Goal: Task Accomplishment & Management: Manage account settings

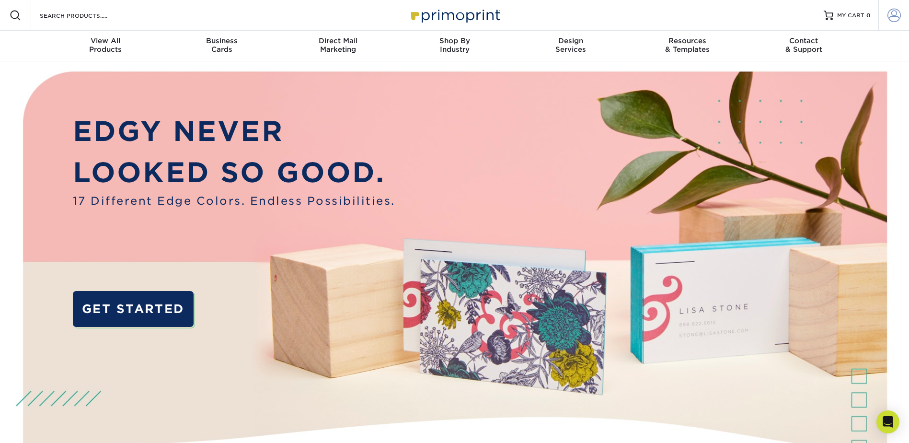
click at [892, 18] on span at bounding box center [894, 15] width 13 height 13
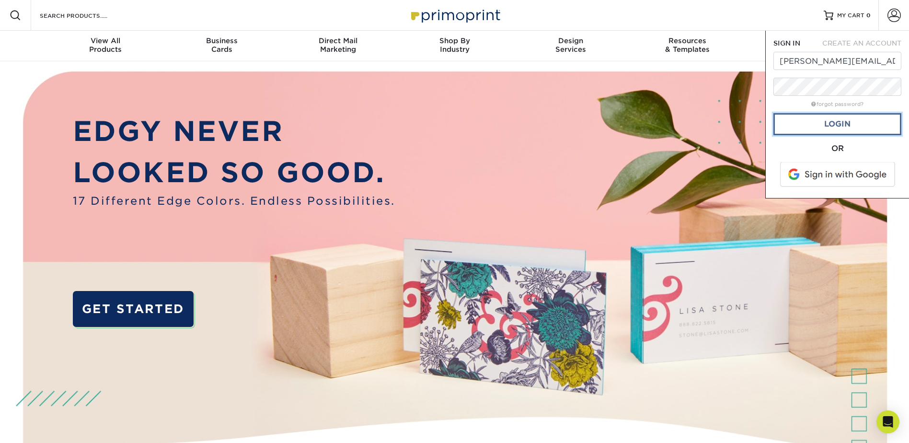
click at [853, 128] on link "Login" at bounding box center [838, 124] width 128 height 22
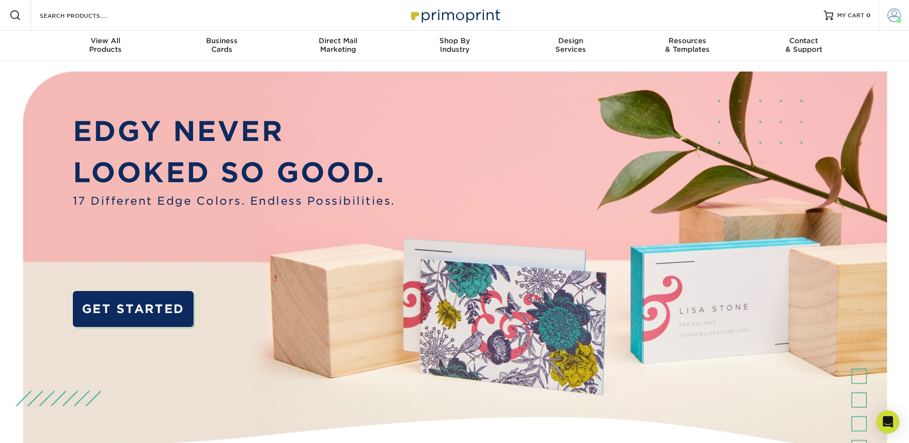
click at [898, 9] on span at bounding box center [894, 15] width 13 height 13
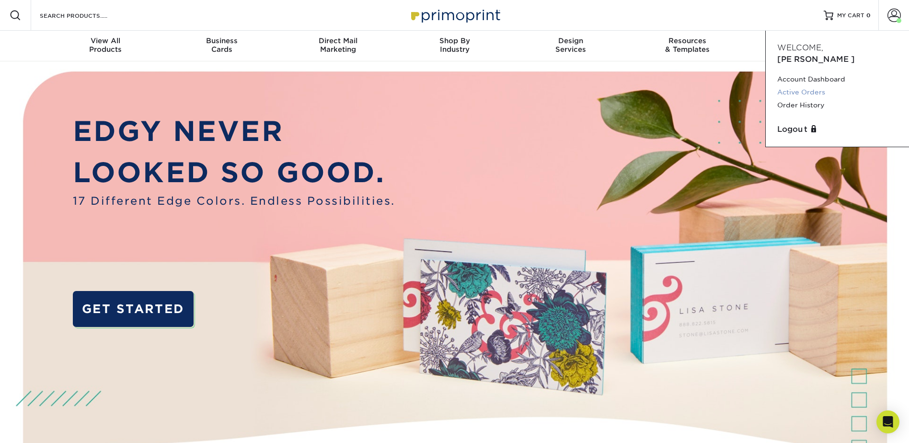
click at [814, 86] on link "Active Orders" at bounding box center [837, 92] width 120 height 13
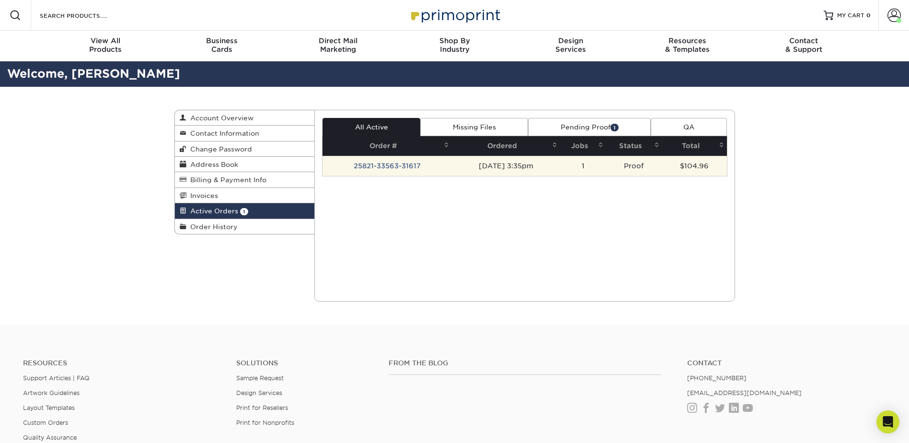
click at [645, 163] on td "Proof" at bounding box center [634, 166] width 56 height 20
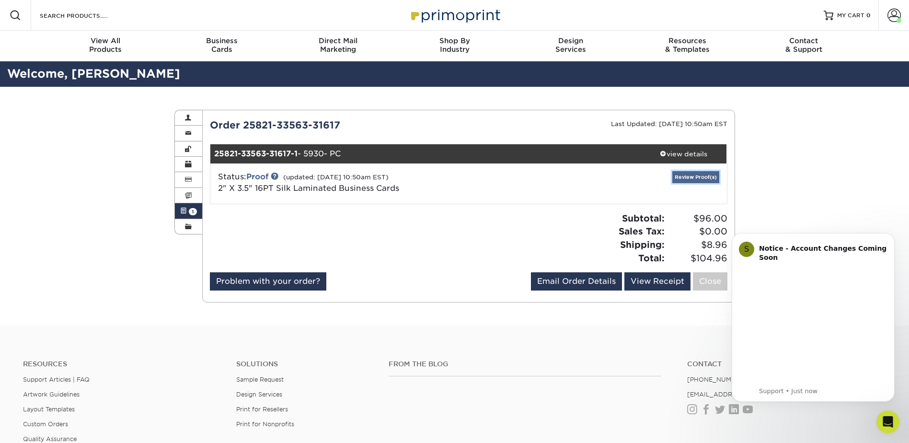
click at [681, 181] on link "Review Proof(s)" at bounding box center [695, 177] width 47 height 12
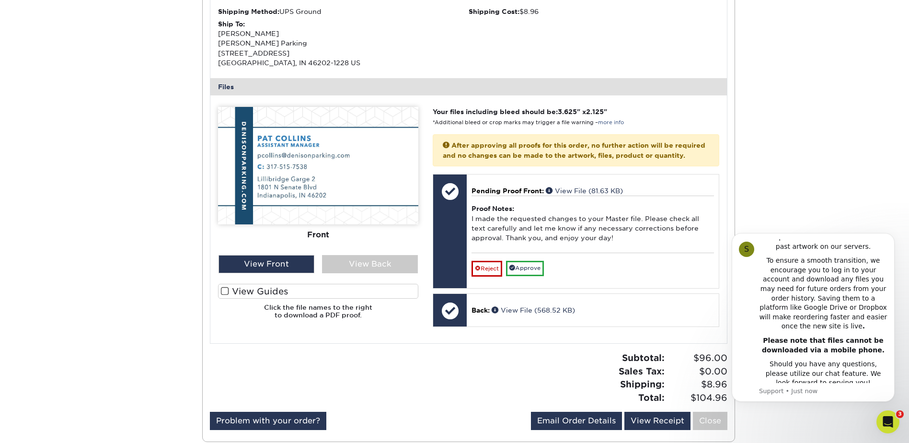
scroll to position [336, 0]
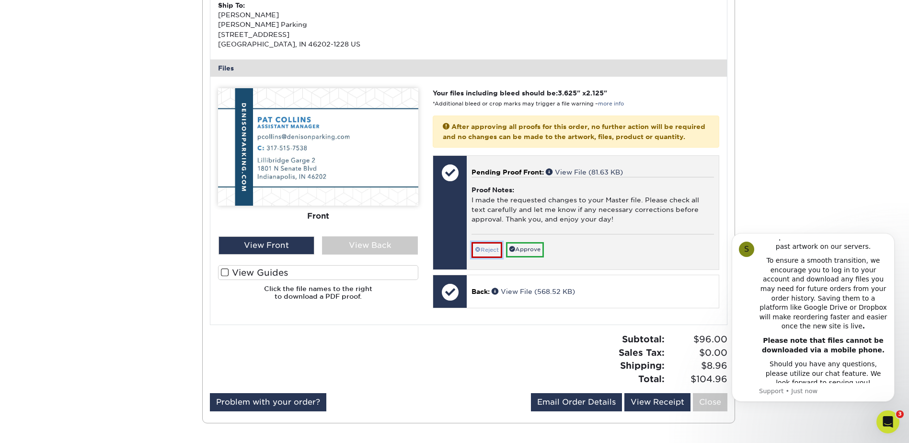
click at [495, 257] on link "Reject" at bounding box center [487, 249] width 31 height 15
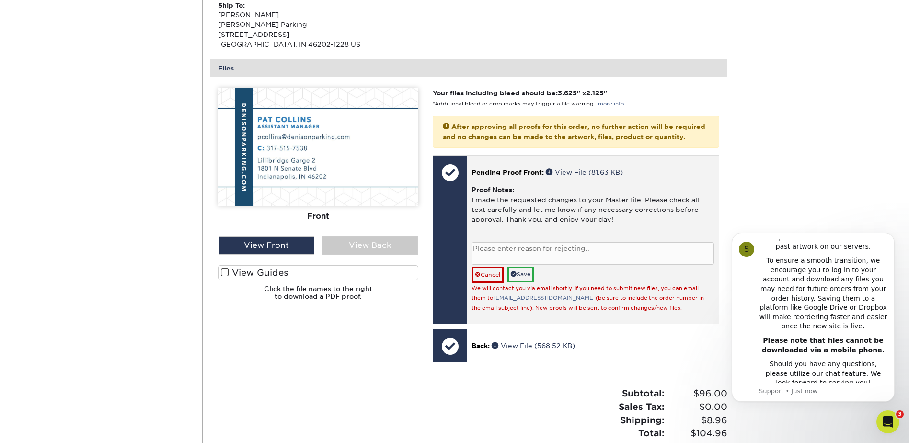
click at [515, 261] on textarea at bounding box center [593, 253] width 242 height 23
type textarea "Please correct the spelling of "Garage""
click at [532, 282] on link "Save" at bounding box center [521, 274] width 26 height 15
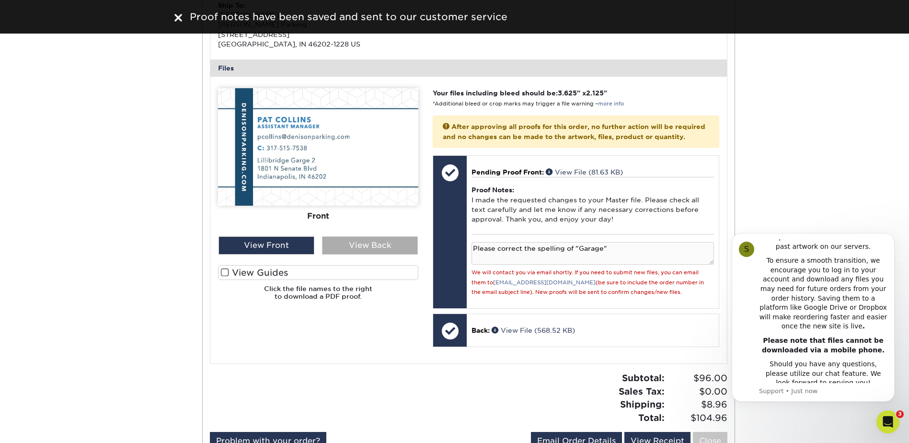
click at [359, 243] on div "View Back" at bounding box center [370, 245] width 96 height 18
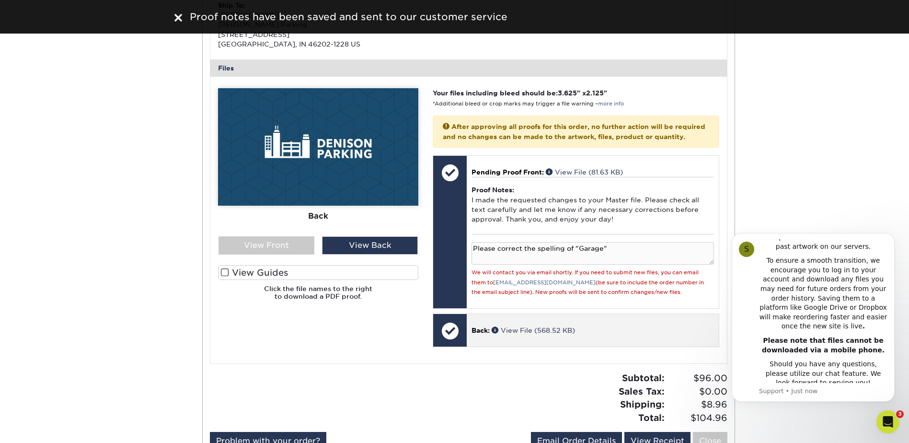
click at [557, 332] on div "Back: View File (568.52 KB)" at bounding box center [593, 330] width 252 height 33
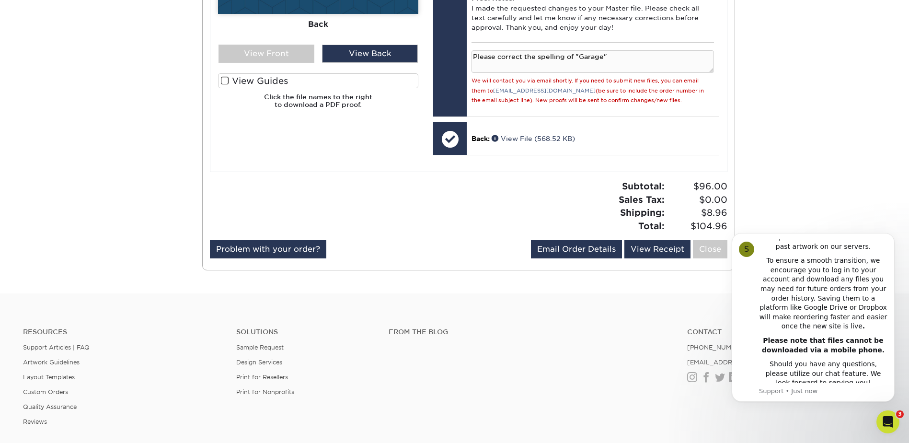
scroll to position [383, 0]
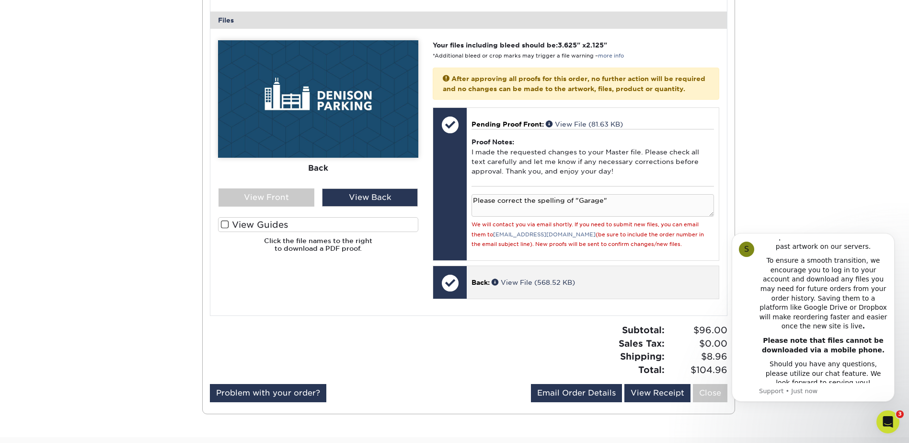
click at [528, 287] on p "Back: View File (568.52 KB)" at bounding box center [593, 283] width 242 height 10
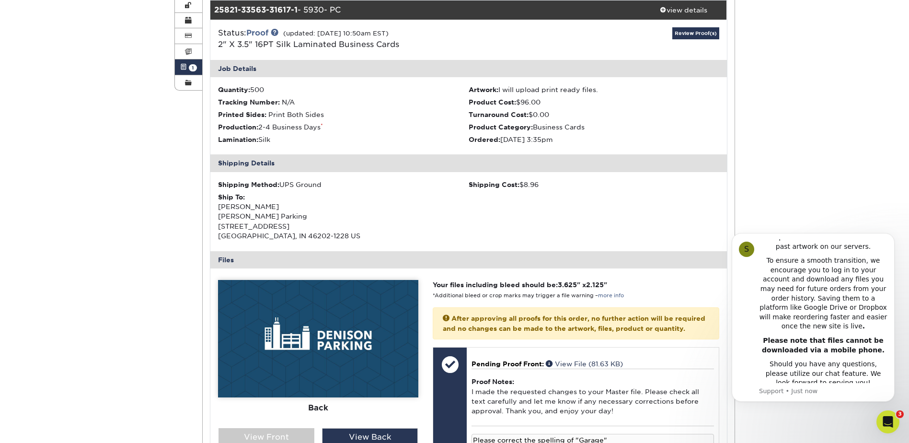
scroll to position [0, 0]
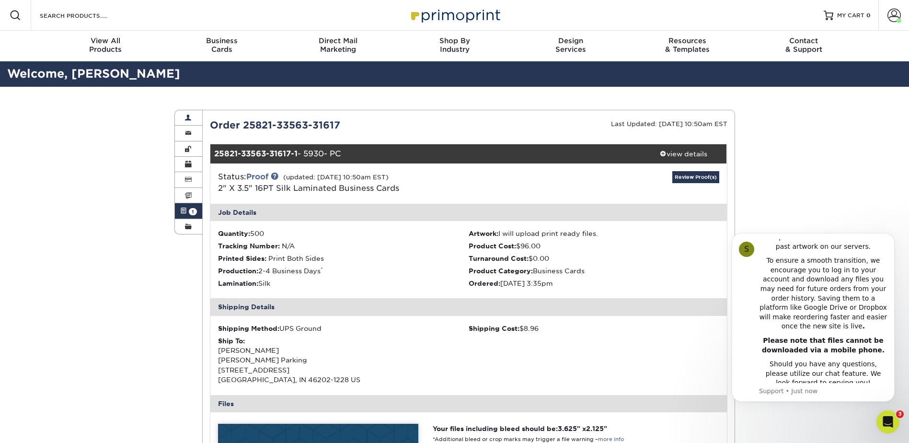
click at [197, 119] on link "Account Overview" at bounding box center [189, 117] width 28 height 15
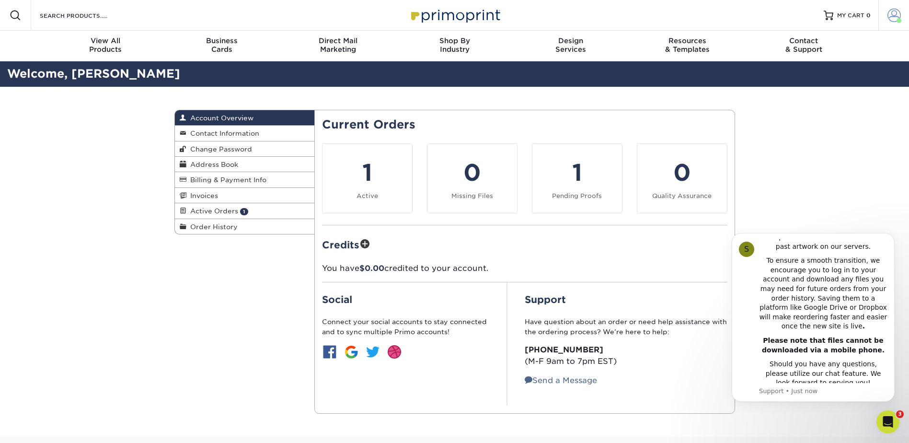
click at [890, 16] on span at bounding box center [894, 15] width 13 height 13
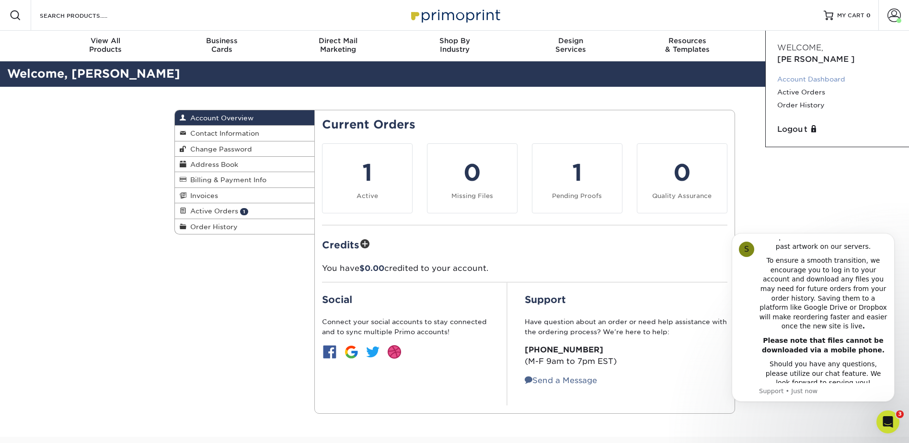
click at [814, 73] on link "Account Dashboard" at bounding box center [837, 79] width 120 height 13
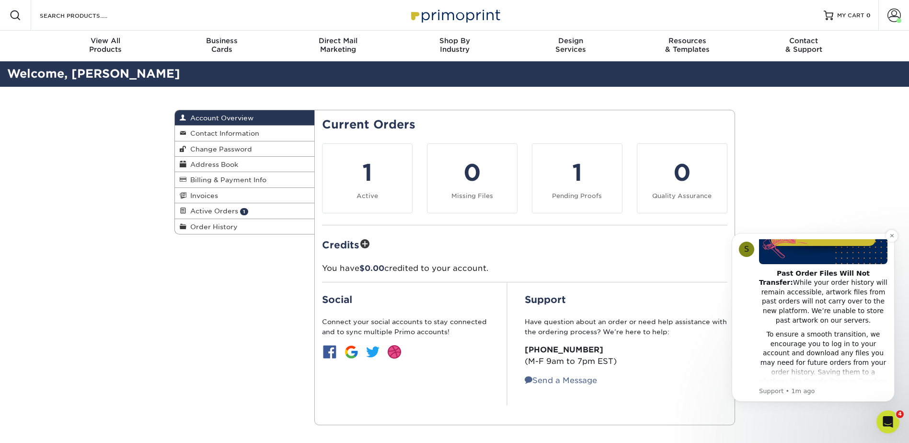
scroll to position [119, 0]
